Goal: Information Seeking & Learning: Check status

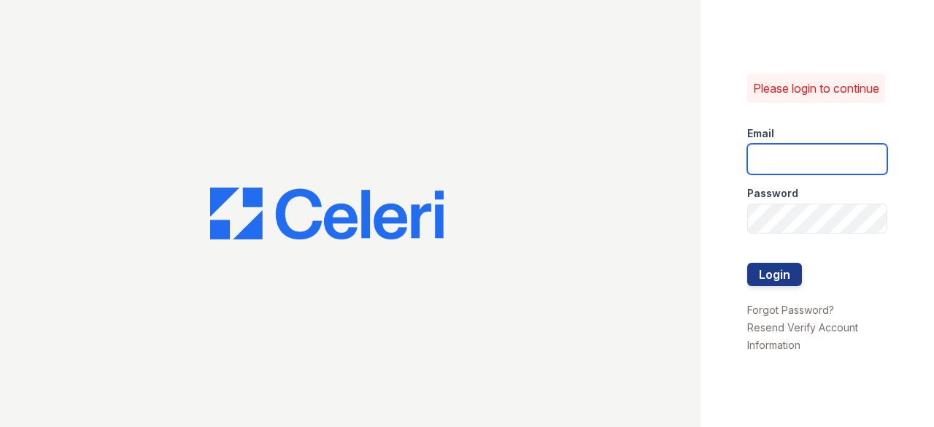
click at [819, 161] on input "email" at bounding box center [817, 159] width 140 height 31
type input "[EMAIL_ADDRESS][DOMAIN_NAME]"
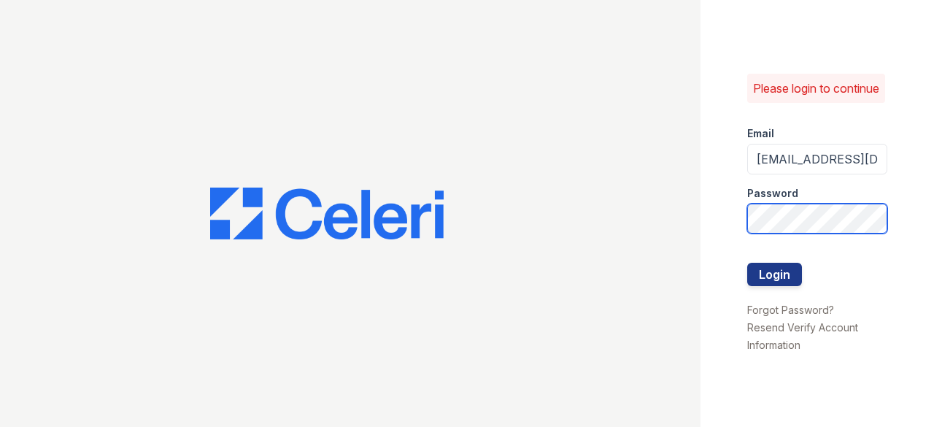
click at [747, 263] on button "Login" at bounding box center [774, 274] width 55 height 23
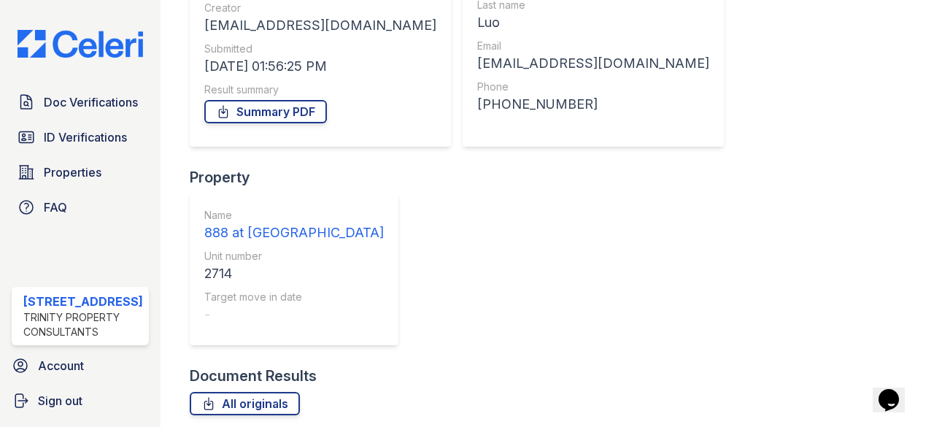
scroll to position [235, 0]
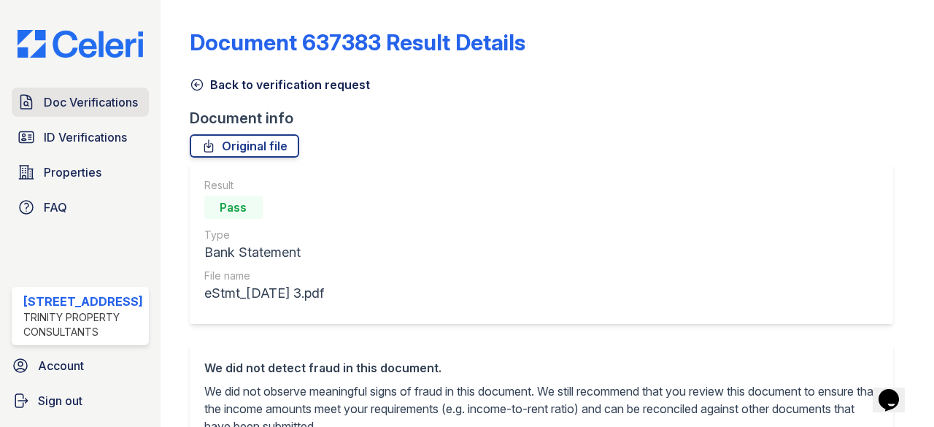
click at [83, 101] on link "Doc Verifications" at bounding box center [80, 102] width 137 height 29
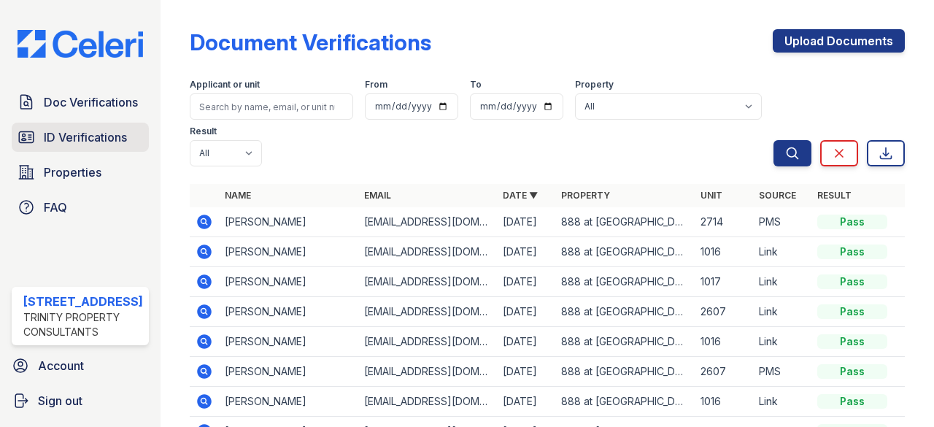
click at [99, 135] on span "ID Verifications" at bounding box center [85, 137] width 83 height 18
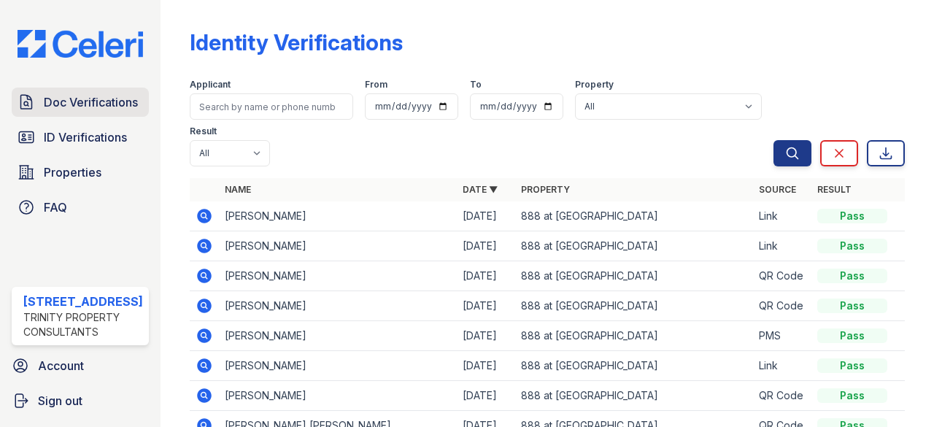
click at [59, 97] on span "Doc Verifications" at bounding box center [91, 102] width 94 height 18
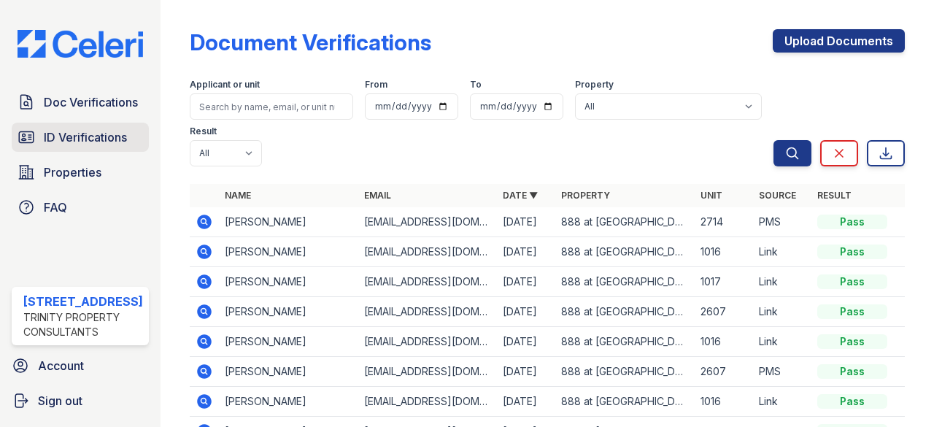
click at [93, 135] on span "ID Verifications" at bounding box center [85, 137] width 83 height 18
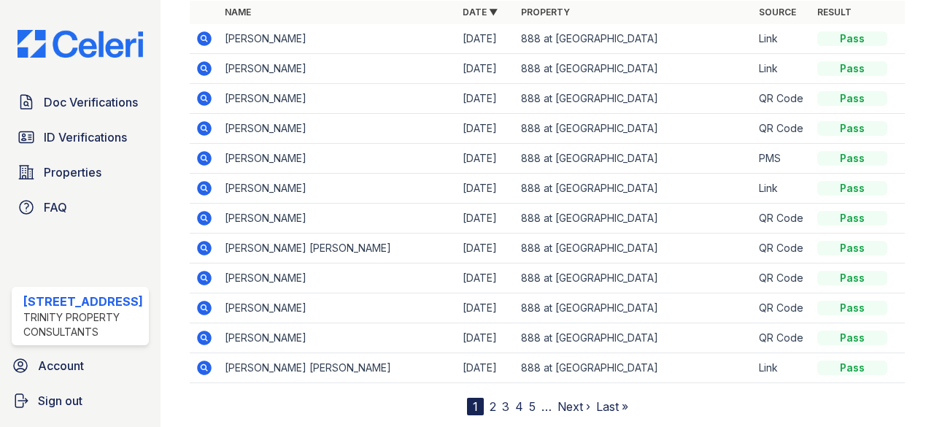
scroll to position [178, 0]
click at [490, 400] on link "2" at bounding box center [493, 405] width 7 height 15
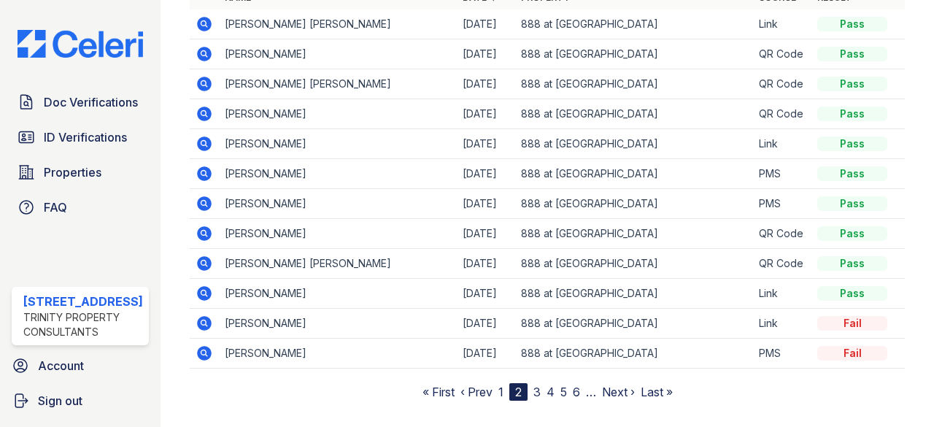
scroll to position [212, 0]
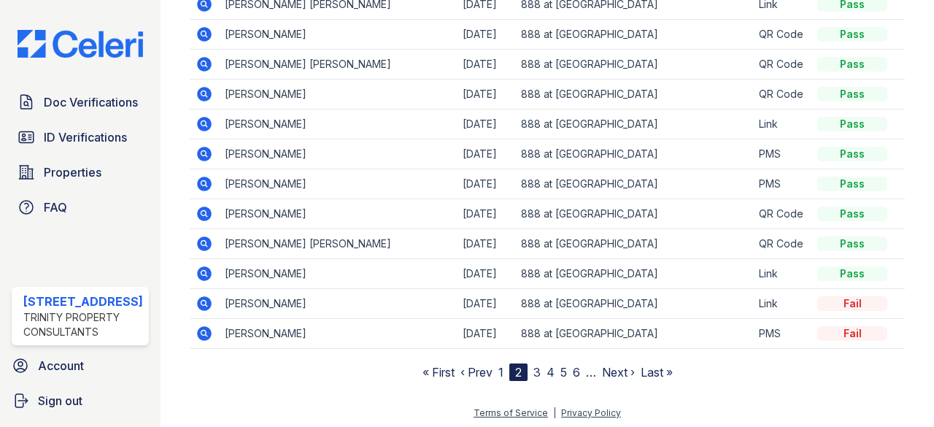
click at [533, 372] on link "3" at bounding box center [536, 372] width 7 height 15
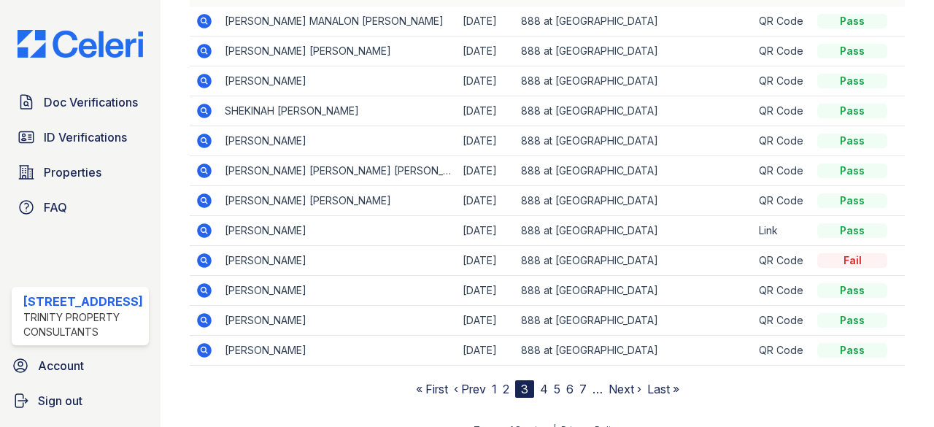
scroll to position [212, 0]
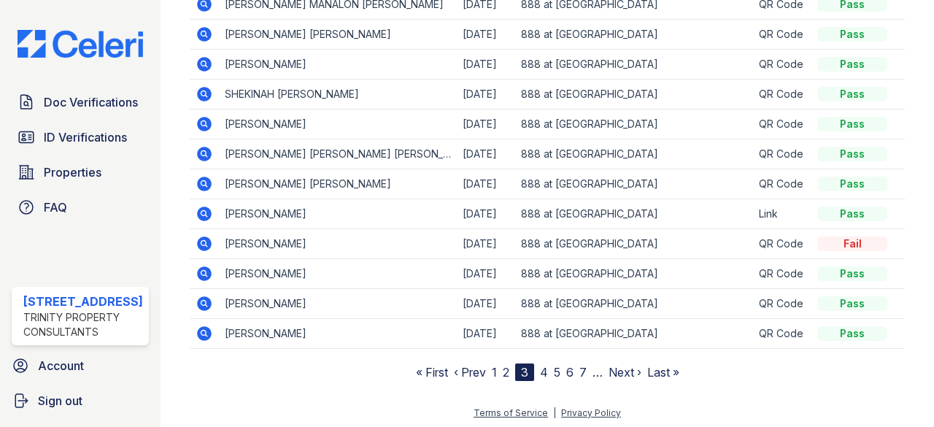
click at [540, 368] on link "4" at bounding box center [544, 372] width 8 height 15
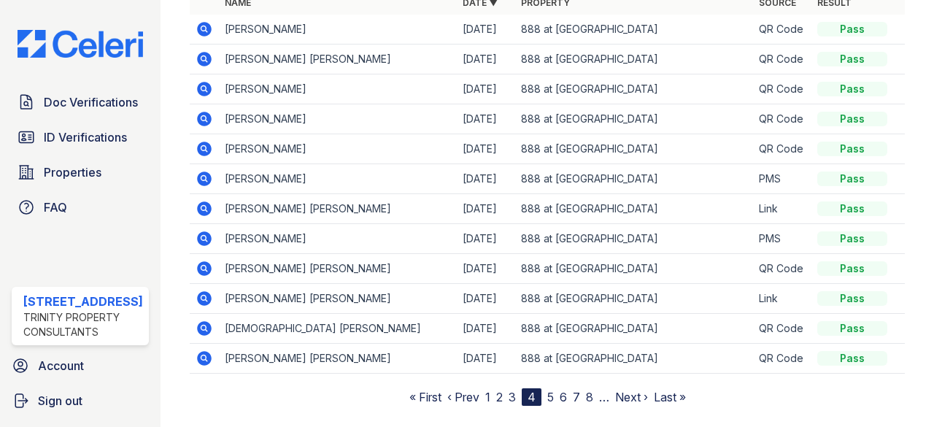
scroll to position [212, 0]
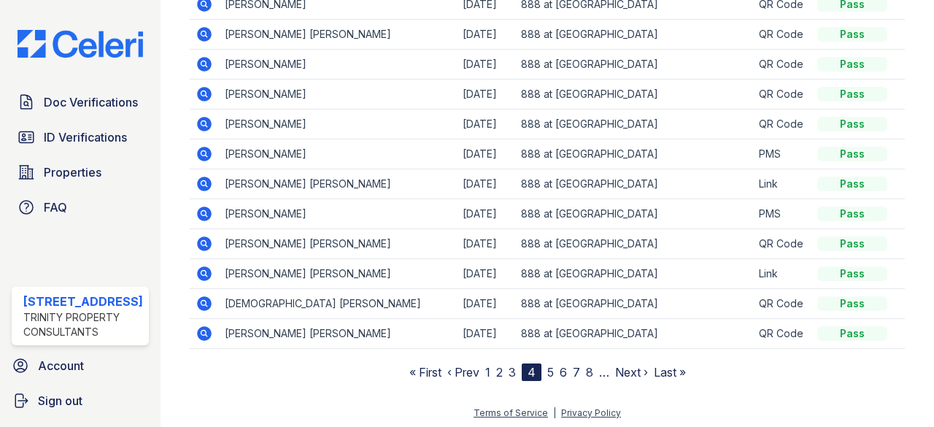
click at [547, 368] on link "5" at bounding box center [550, 372] width 7 height 15
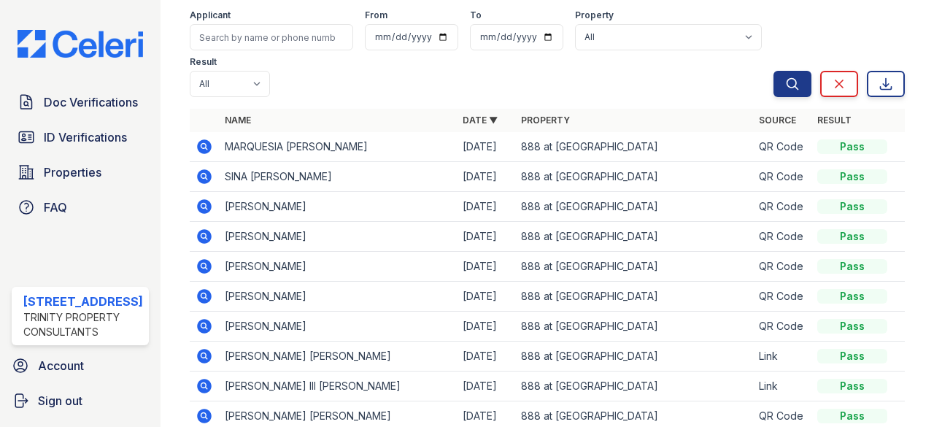
scroll to position [69, 0]
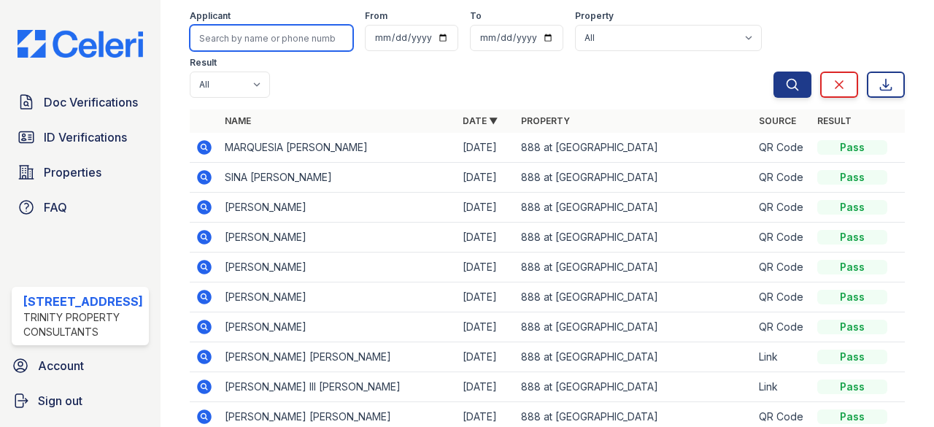
click at [262, 47] on input "search" at bounding box center [271, 38] width 163 height 26
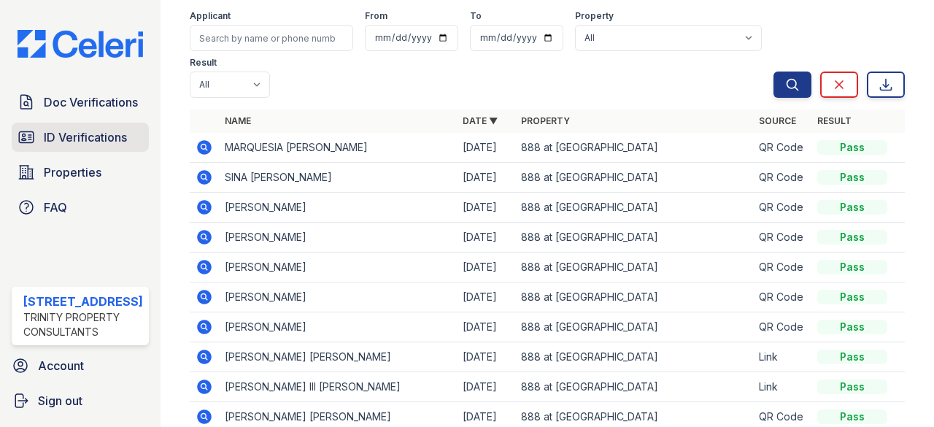
click at [127, 123] on link "ID Verifications" at bounding box center [80, 137] width 137 height 29
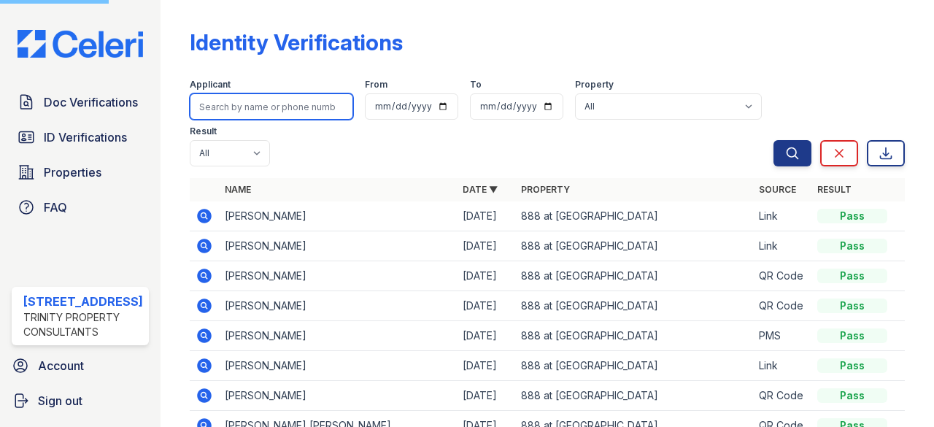
click at [215, 103] on input "search" at bounding box center [271, 106] width 163 height 26
type input "ana"
click at [773, 140] on button "Search" at bounding box center [792, 153] width 38 height 26
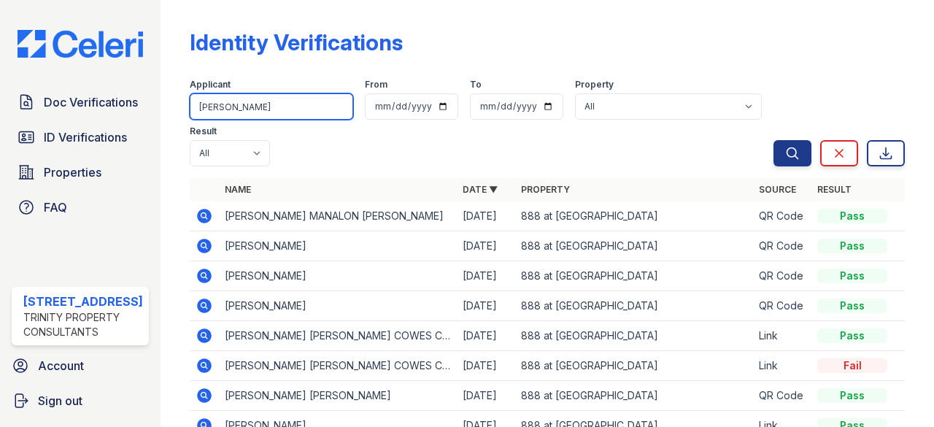
click at [277, 118] on input "ana" at bounding box center [271, 106] width 163 height 26
click at [773, 140] on button "Search" at bounding box center [792, 153] width 38 height 26
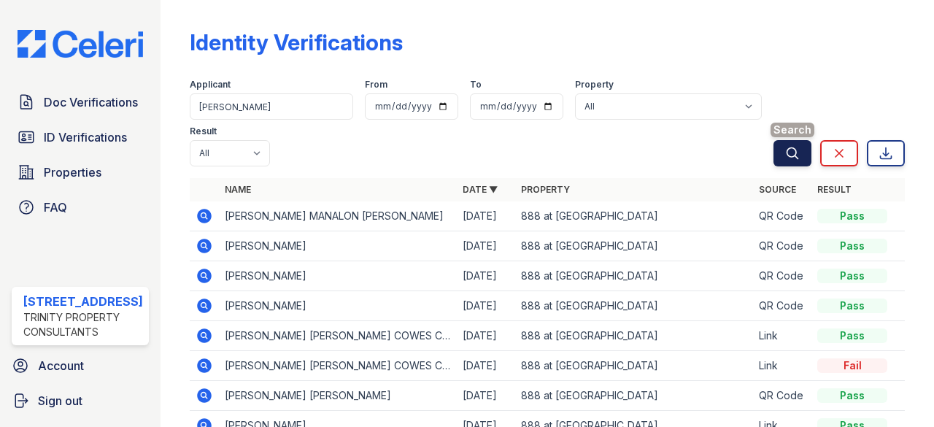
click at [773, 156] on button "Search" at bounding box center [792, 153] width 38 height 26
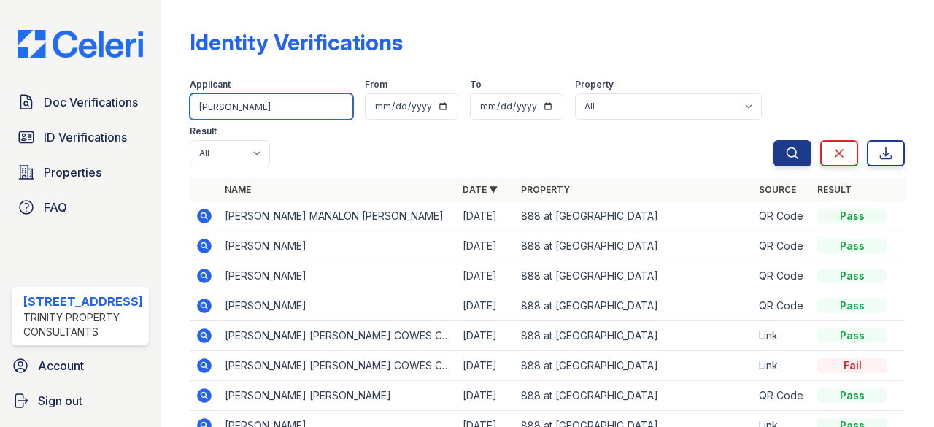
click at [255, 112] on input "ana" at bounding box center [271, 106] width 163 height 26
type input "a"
type input "torres"
click at [773, 140] on button "Search" at bounding box center [792, 153] width 38 height 26
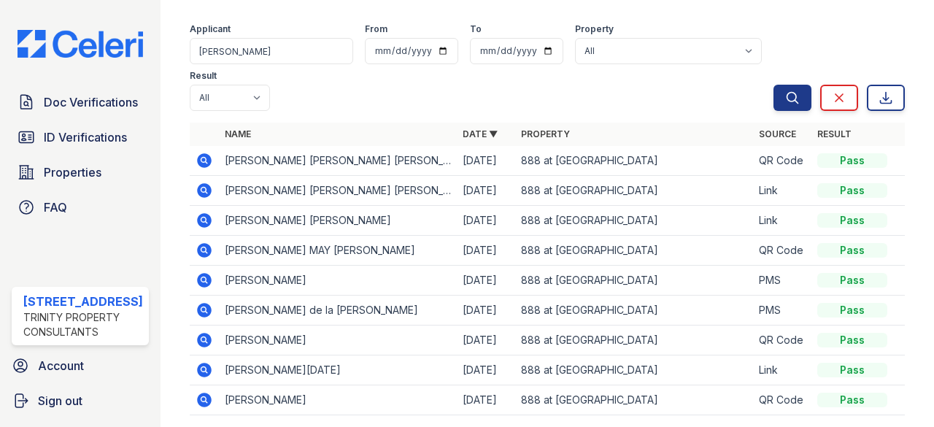
scroll to position [93, 0]
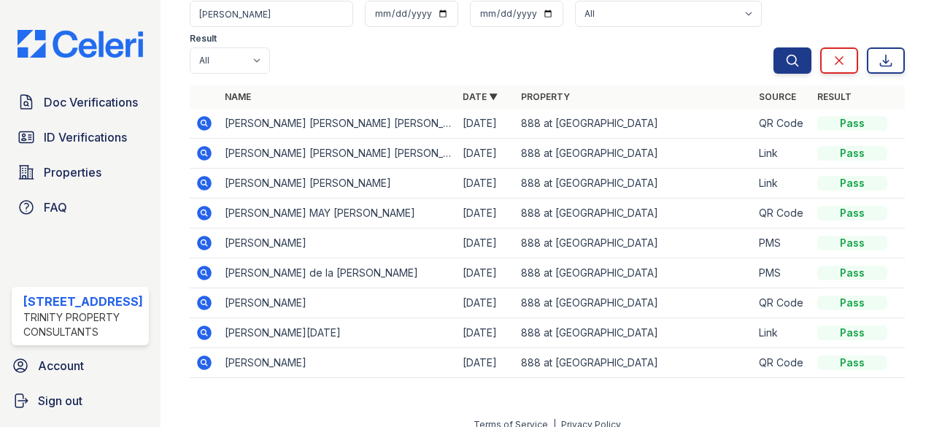
click at [205, 336] on icon at bounding box center [204, 332] width 15 height 15
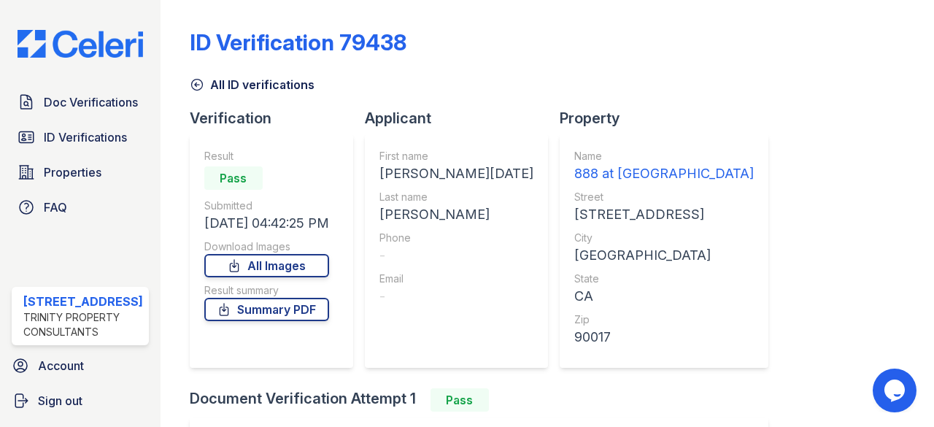
scroll to position [206, 0]
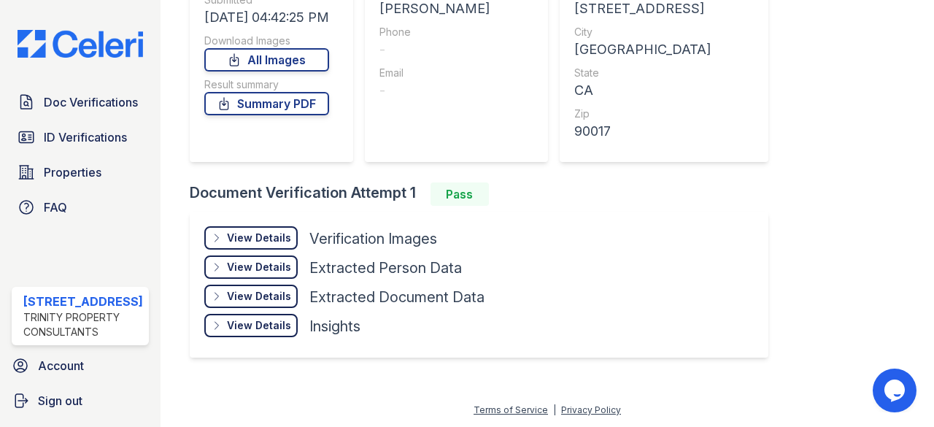
click at [269, 239] on div "View Details" at bounding box center [259, 238] width 64 height 15
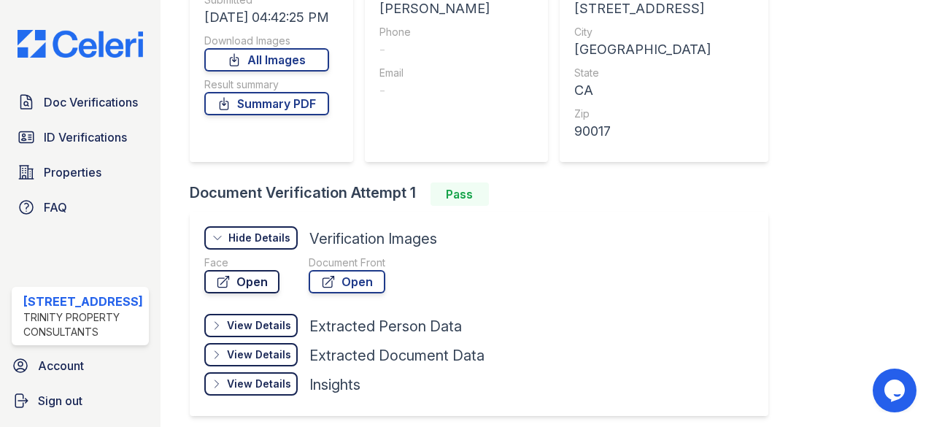
click at [265, 284] on link "Open" at bounding box center [241, 281] width 75 height 23
click at [339, 290] on link "Open" at bounding box center [347, 281] width 77 height 23
